Goal: Browse casually: Explore the website without a specific task or goal

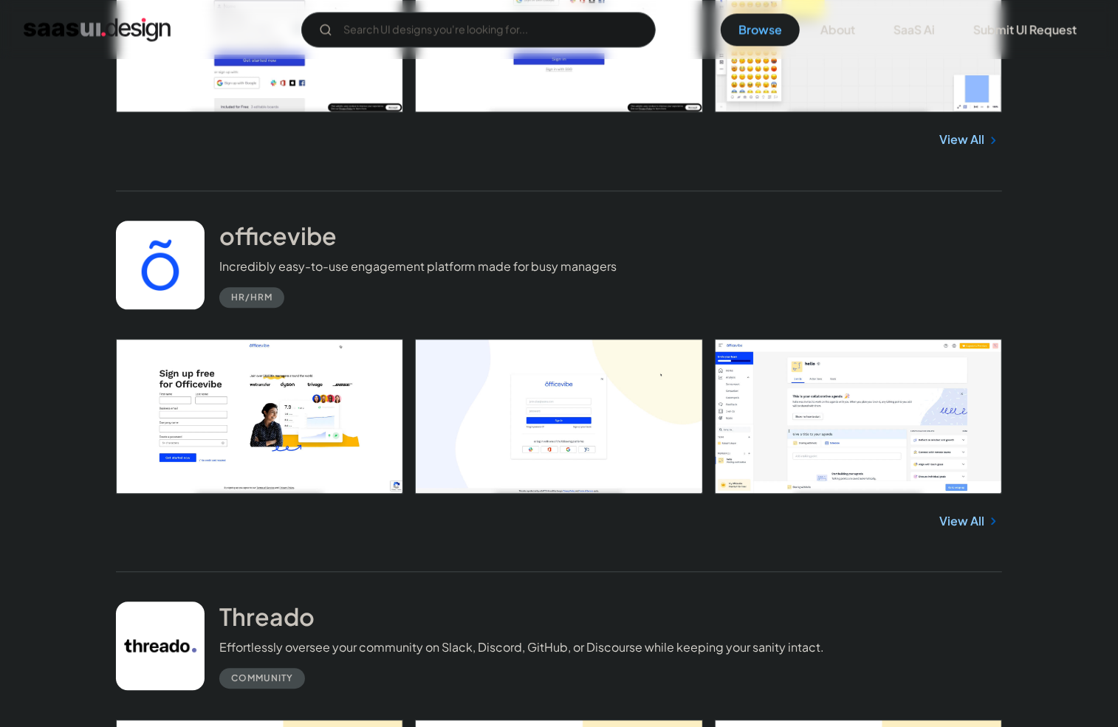
scroll to position [14113, 0]
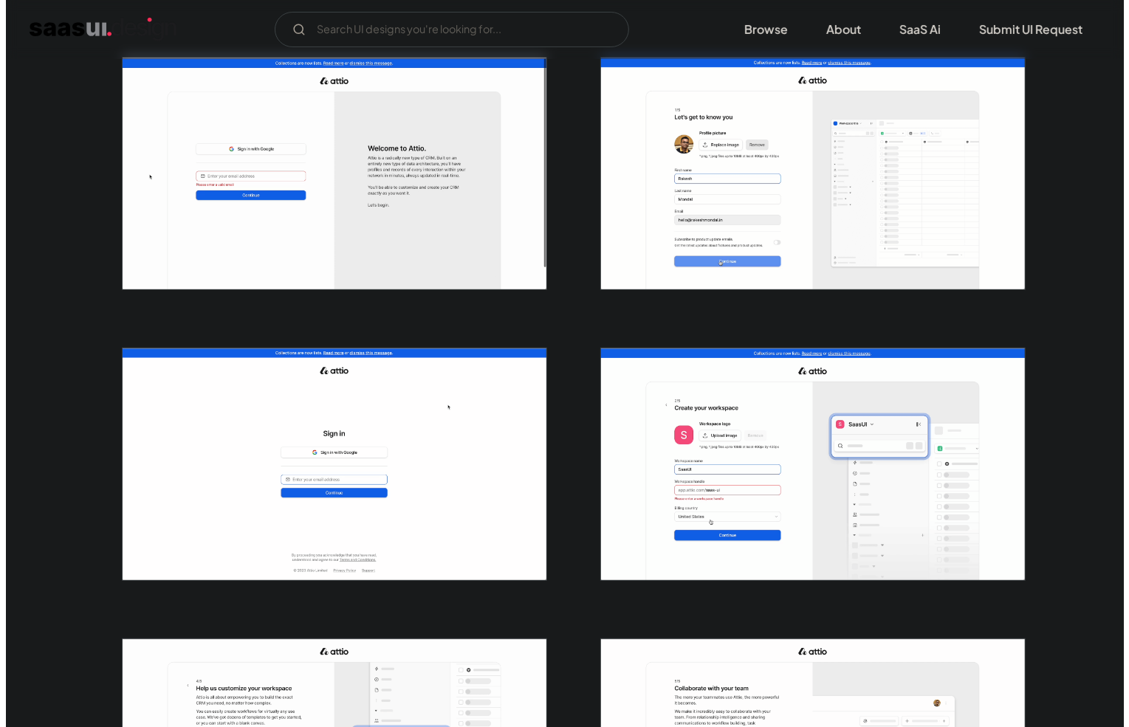
scroll to position [295, 0]
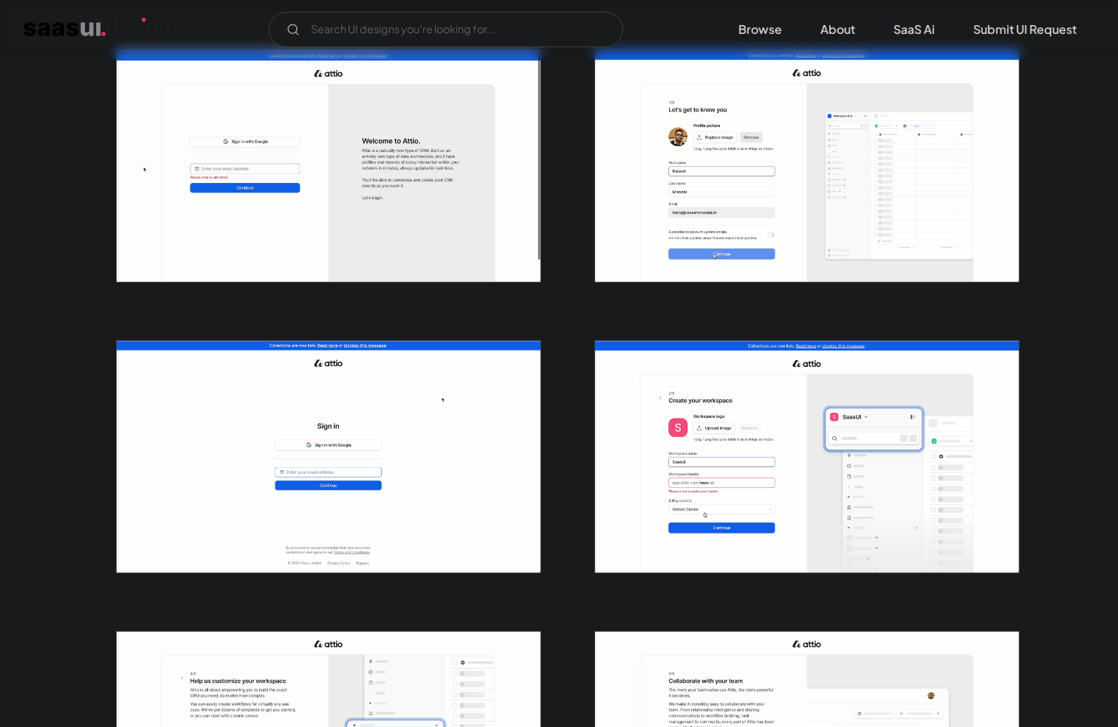
click at [652, 199] on img "open lightbox" at bounding box center [807, 166] width 424 height 232
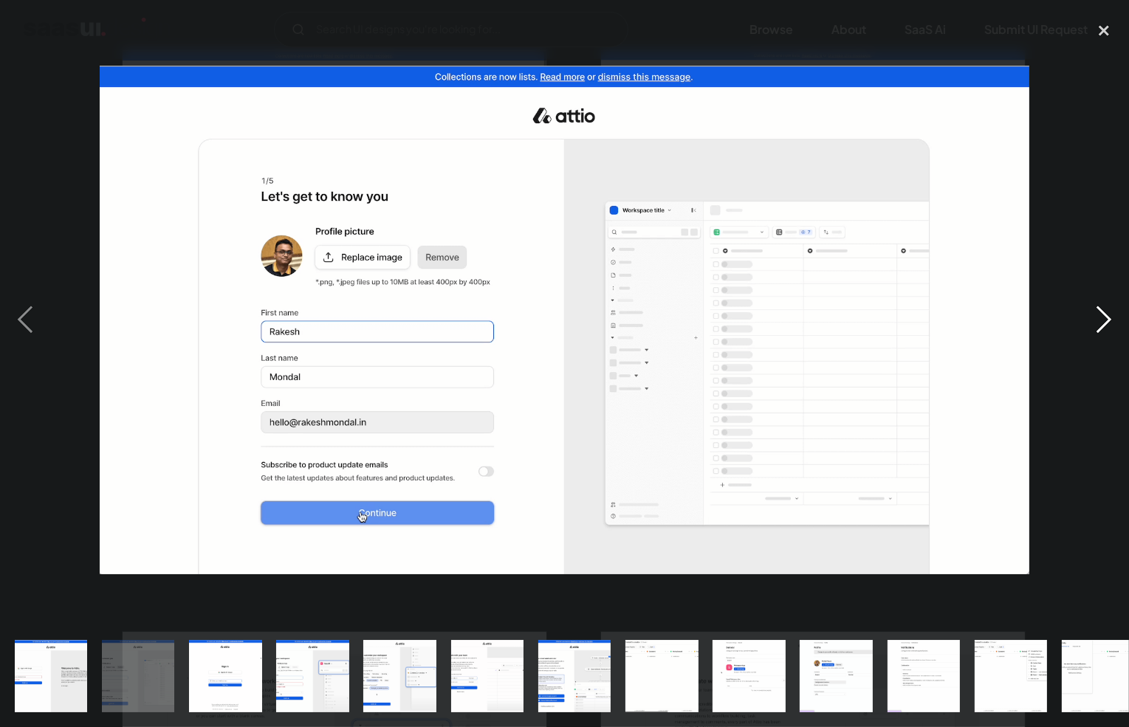
click at [1092, 323] on div "next image" at bounding box center [1103, 320] width 50 height 610
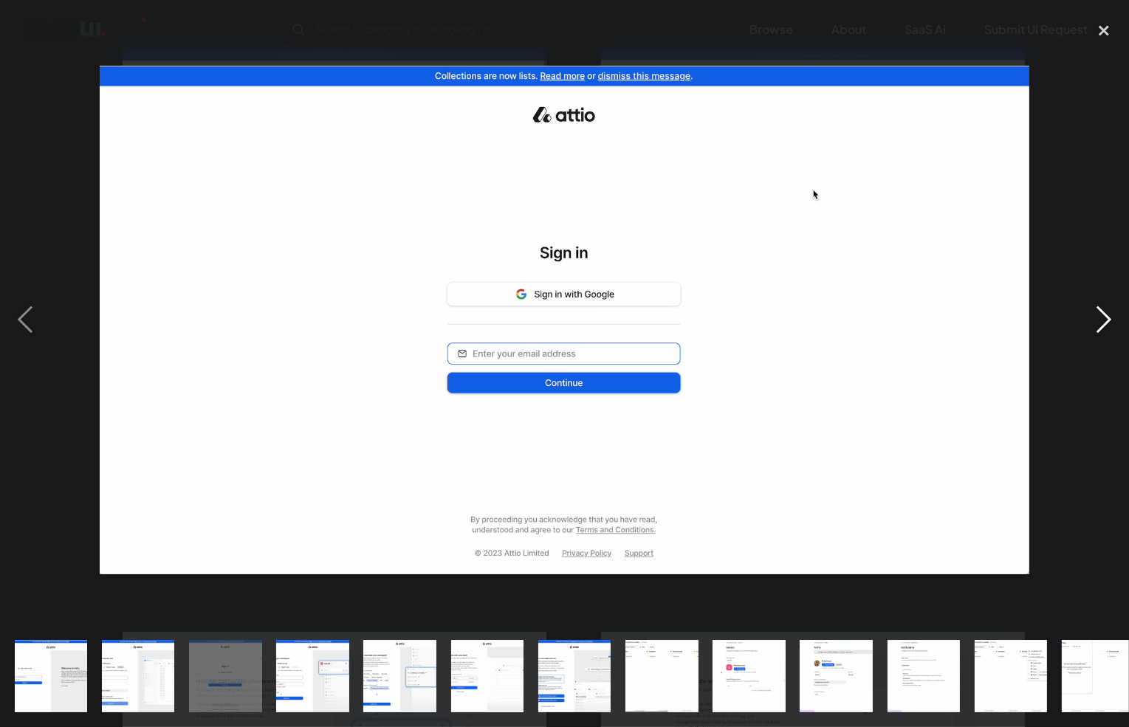
click at [1092, 323] on div "next image" at bounding box center [1103, 320] width 50 height 610
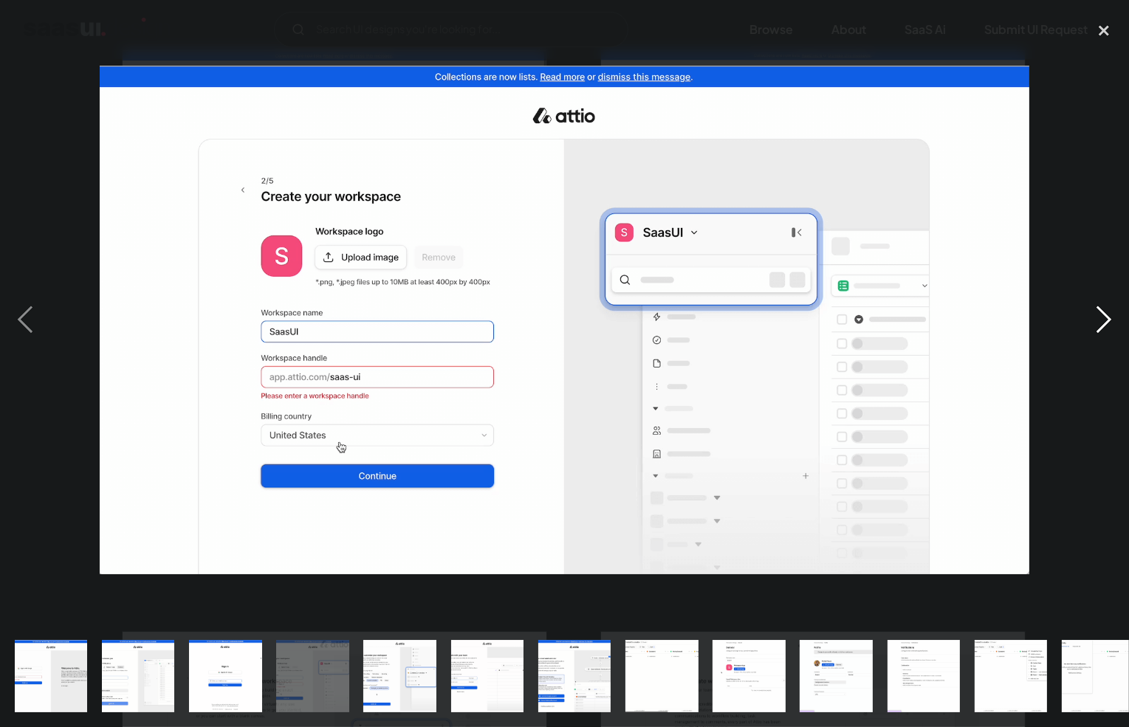
click at [1092, 323] on div "next image" at bounding box center [1103, 320] width 50 height 610
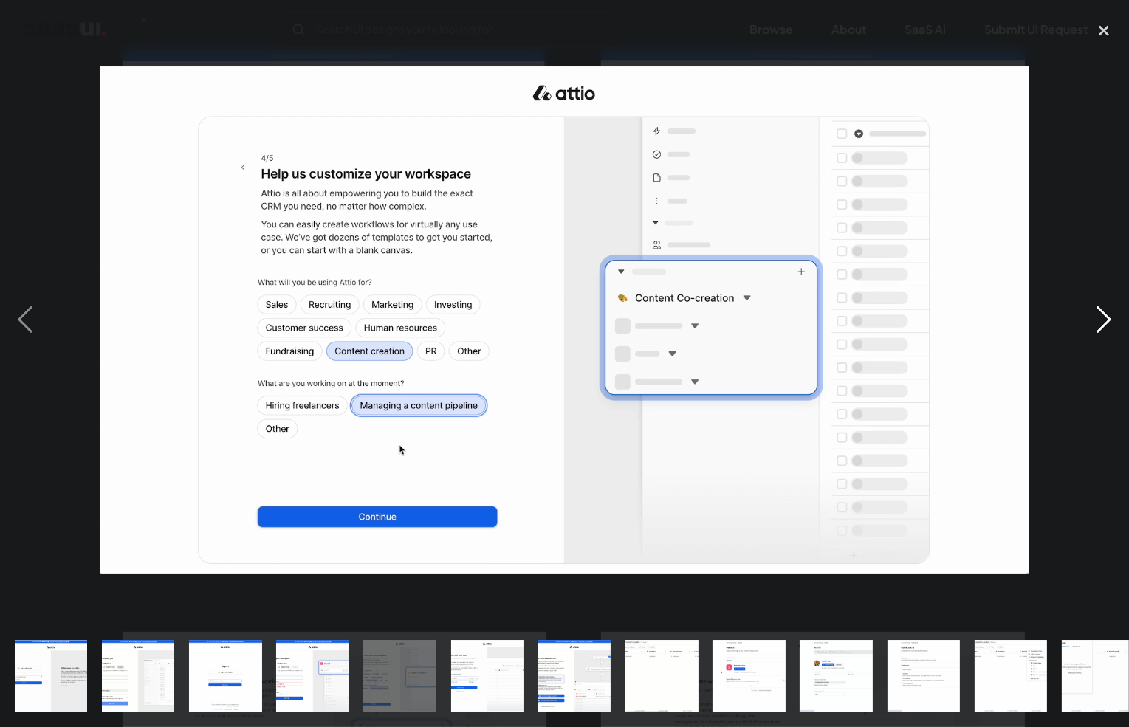
click at [1092, 323] on div "next image" at bounding box center [1103, 320] width 50 height 610
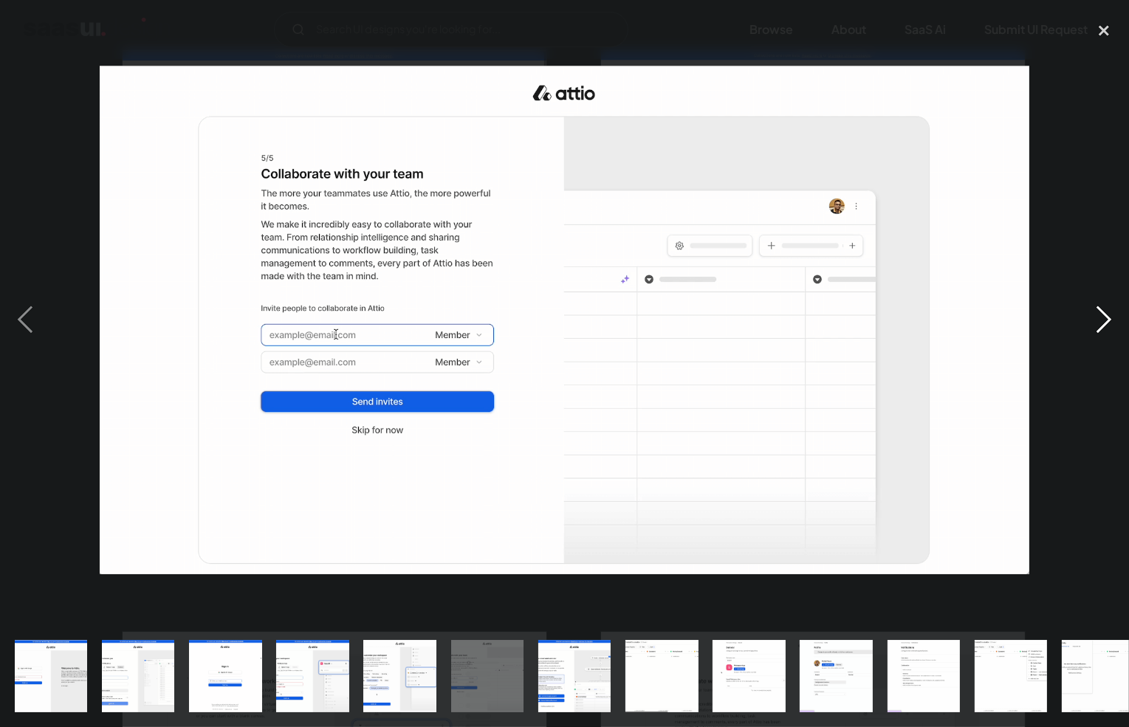
click at [1092, 323] on div "next image" at bounding box center [1103, 320] width 50 height 610
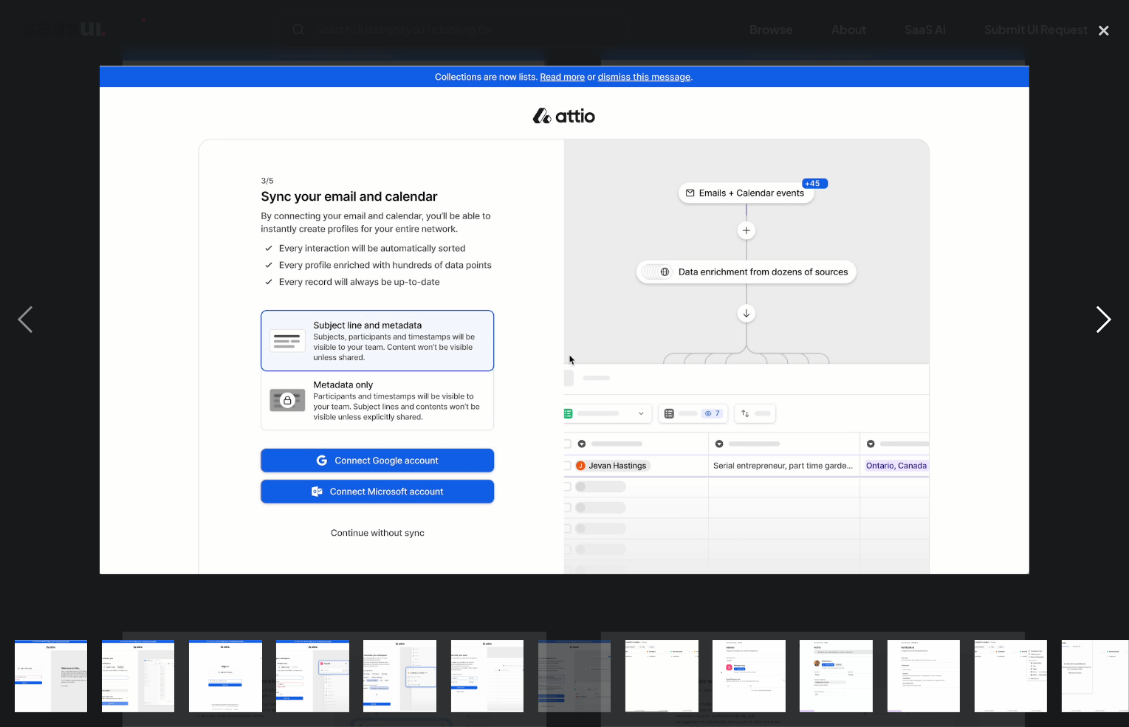
click at [1092, 323] on div "next image" at bounding box center [1103, 320] width 50 height 610
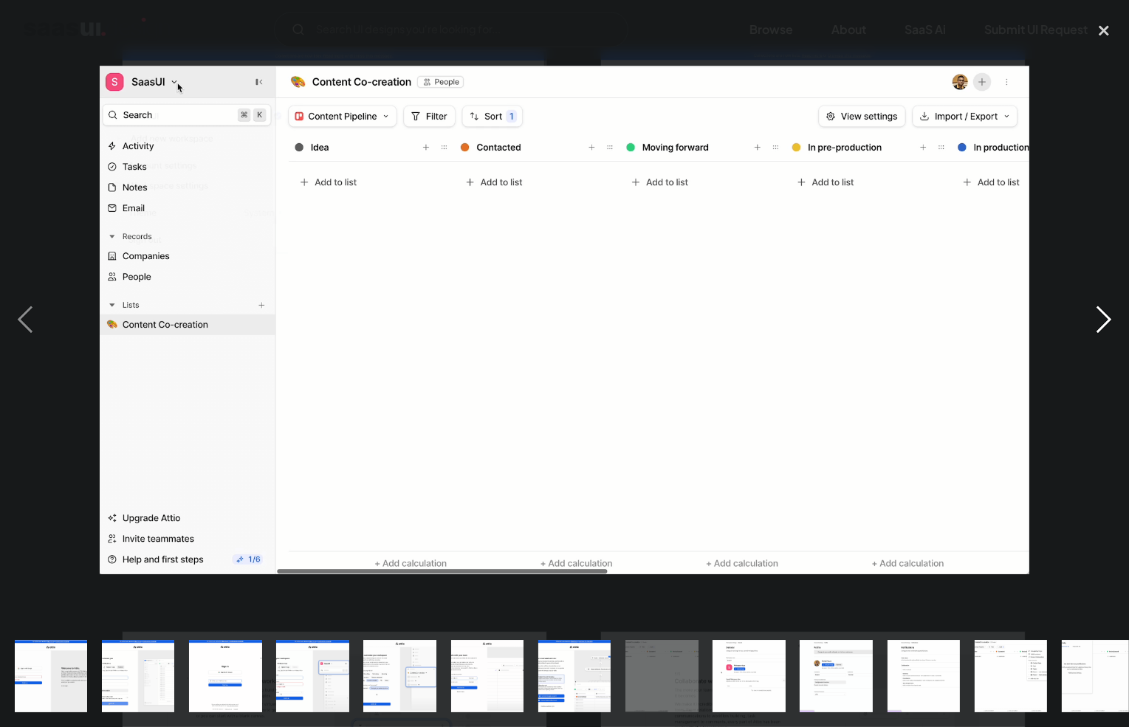
click at [1091, 322] on div "next image" at bounding box center [1103, 320] width 50 height 610
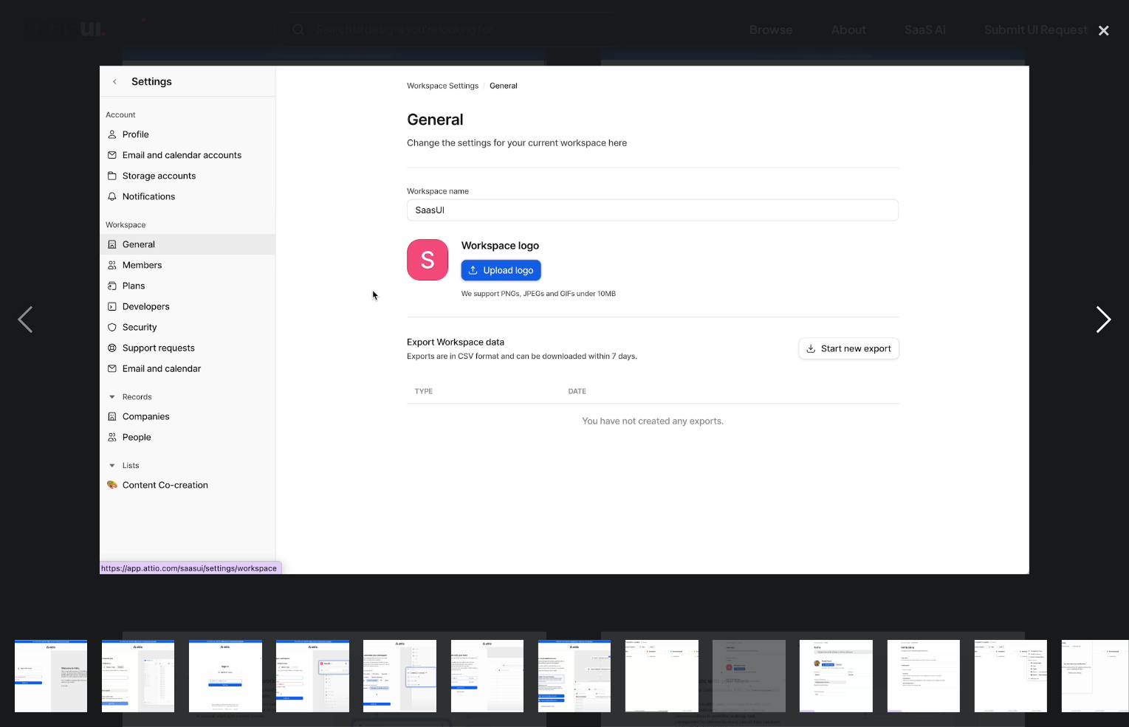
click at [1091, 322] on div "next image" at bounding box center [1103, 320] width 50 height 610
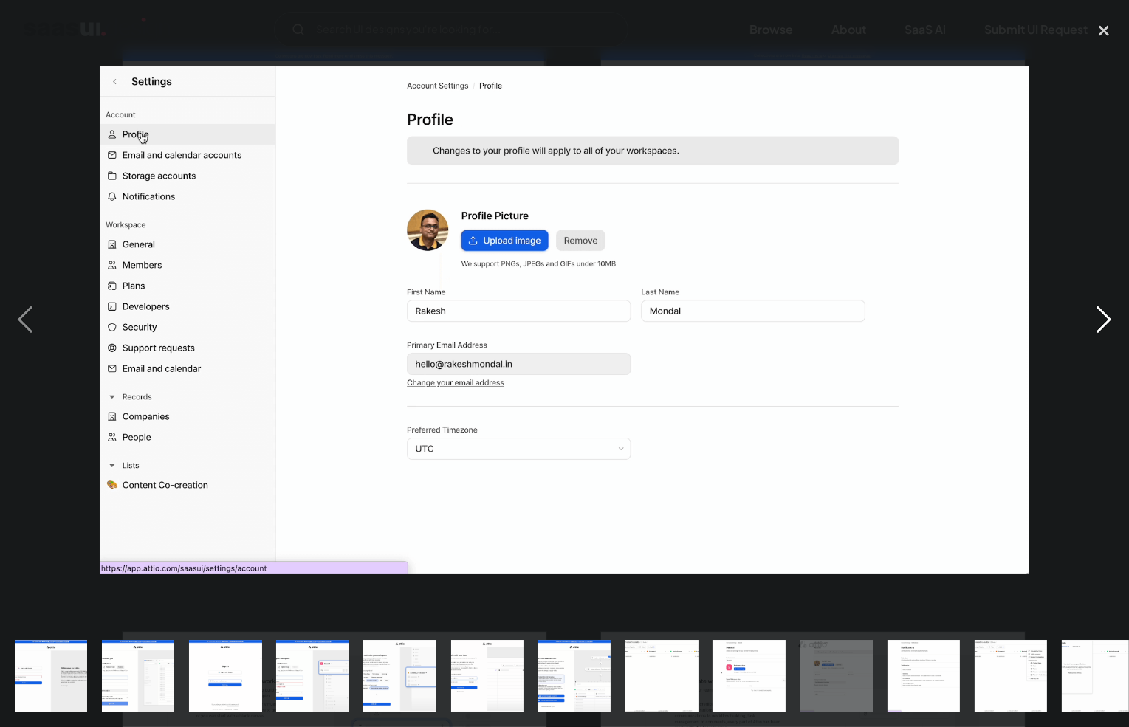
click at [1091, 322] on div "next image" at bounding box center [1103, 320] width 50 height 610
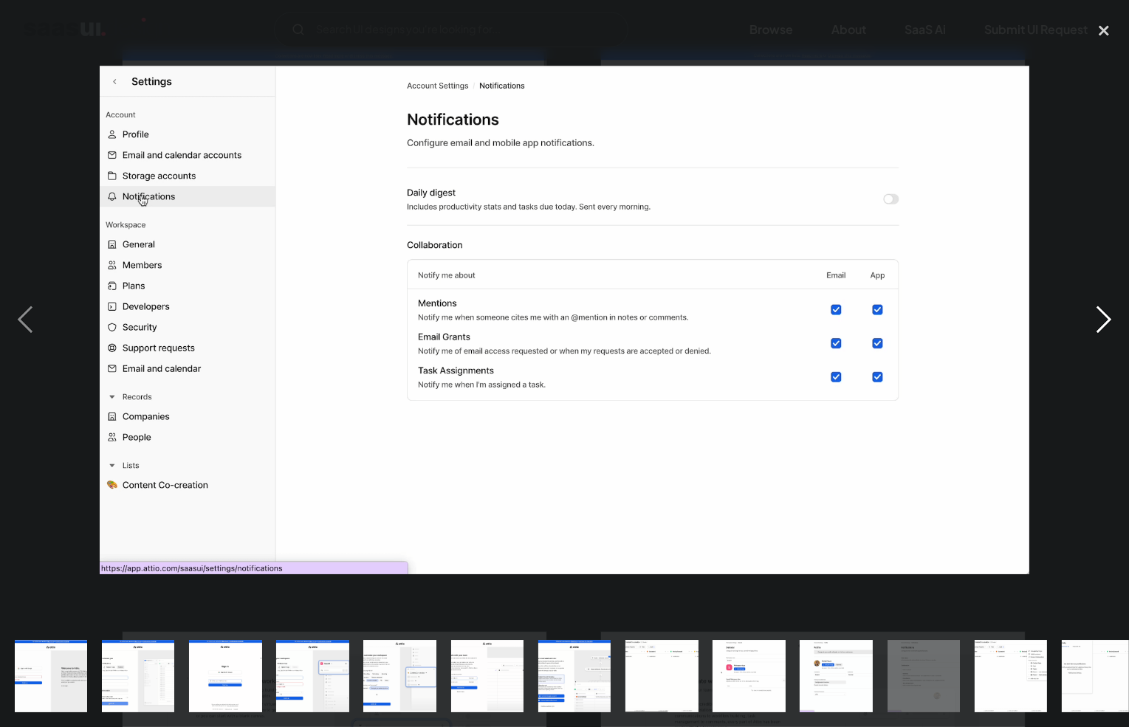
click at [1091, 322] on div "next image" at bounding box center [1103, 320] width 50 height 610
